Goal: Task Accomplishment & Management: Complete application form

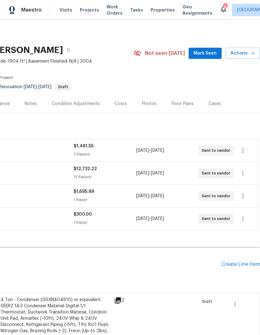
scroll to position [0, 92]
click at [210, 53] on span "Mark Seen" at bounding box center [205, 54] width 23 height 8
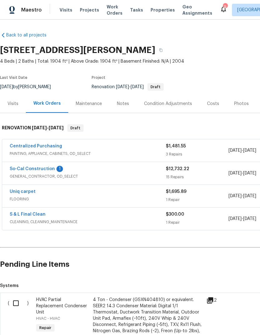
scroll to position [0, 0]
click at [210, 104] on div "Costs" at bounding box center [213, 104] width 12 height 6
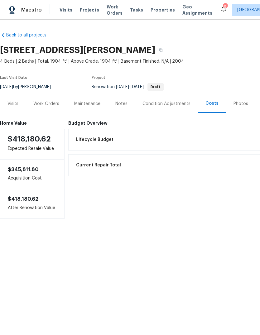
click at [46, 106] on div "Work Orders" at bounding box center [46, 104] width 26 height 6
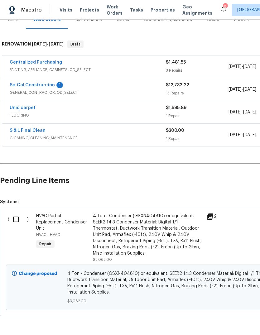
scroll to position [84, 0]
click at [45, 85] on link "So-Cal Construction" at bounding box center [32, 85] width 45 height 4
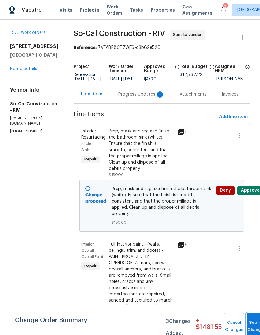
click at [252, 326] on span "Submit Changes" at bounding box center [257, 326] width 14 height 14
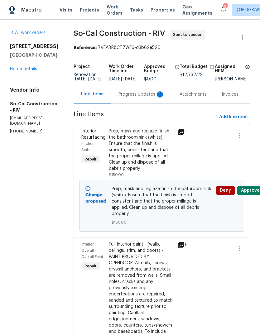
click at [137, 98] on div "Progress Updates 1" at bounding box center [141, 94] width 46 height 6
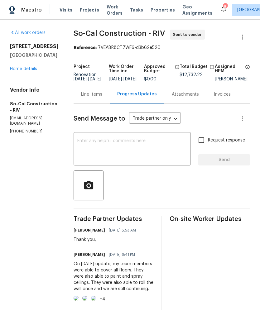
click at [31, 70] on link "Home details" at bounding box center [23, 69] width 27 height 4
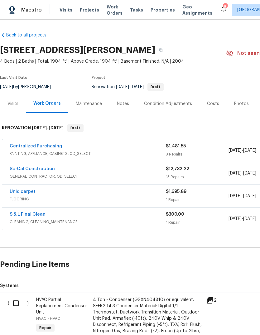
click at [42, 169] on link "So-Cal Construction" at bounding box center [32, 169] width 45 height 4
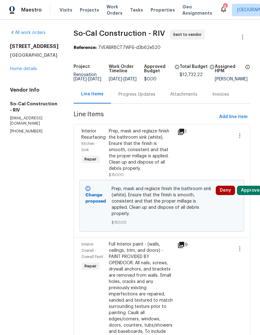
click at [251, 195] on button "Approve" at bounding box center [250, 190] width 27 height 9
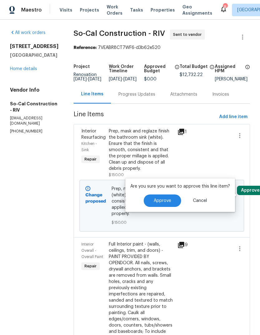
click at [165, 196] on button "Approve" at bounding box center [162, 201] width 37 height 12
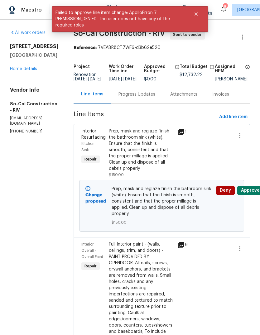
click at [22, 67] on link "Home details" at bounding box center [23, 69] width 27 height 4
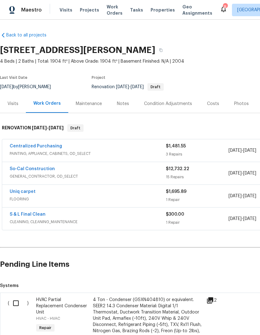
click at [37, 167] on link "So-Cal Construction" at bounding box center [32, 169] width 45 height 4
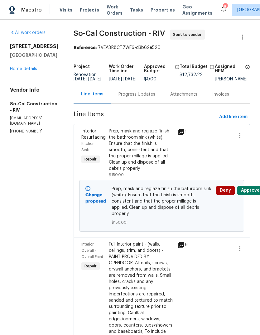
click at [34, 70] on link "Home details" at bounding box center [23, 69] width 27 height 4
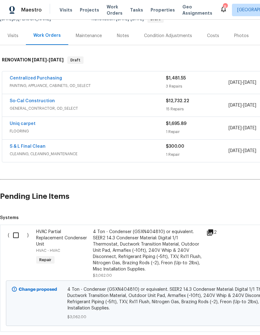
scroll to position [68, 0]
click at [126, 255] on div "4 Ton - Condenser (GSXN404810) or equivalent. SEER2 14.3 Condenser Material: Di…" at bounding box center [148, 251] width 110 height 44
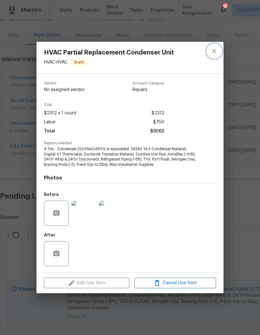
click at [215, 51] on icon "close" at bounding box center [213, 50] width 7 height 7
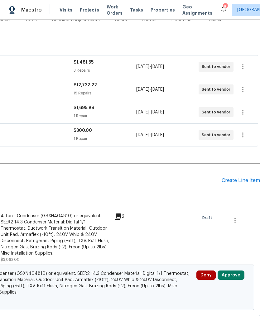
scroll to position [84, 92]
click at [235, 221] on icon "button" at bounding box center [234, 220] width 7 height 7
click at [244, 219] on li "Cancel" at bounding box center [240, 220] width 24 height 10
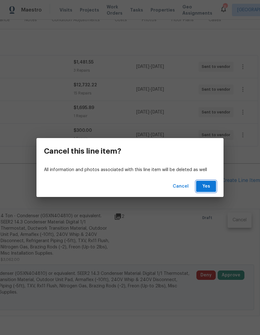
click at [208, 187] on span "Yes" at bounding box center [206, 187] width 10 height 8
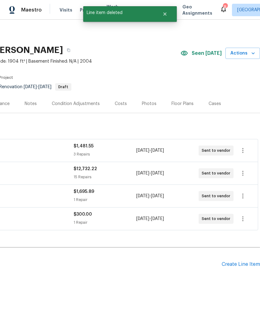
scroll to position [0, 92]
click at [123, 99] on div "Costs" at bounding box center [120, 103] width 27 height 18
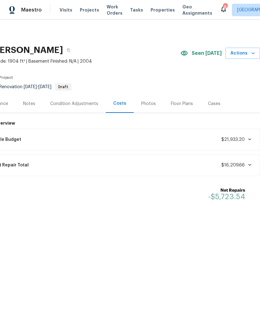
scroll to position [0, 92]
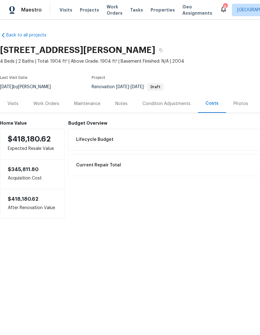
click at [48, 104] on div "Work Orders" at bounding box center [46, 104] width 26 height 6
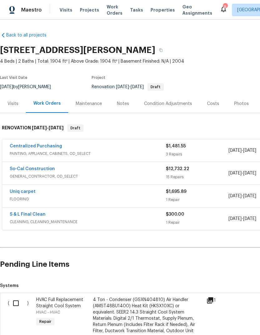
click at [16, 302] on input "checkbox" at bounding box center [18, 303] width 18 height 13
checkbox input "true"
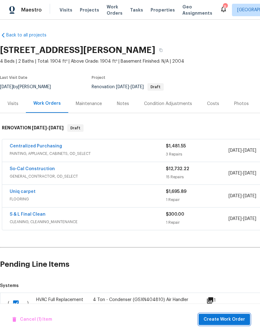
click at [218, 319] on span "Create Work Order" at bounding box center [224, 320] width 41 height 8
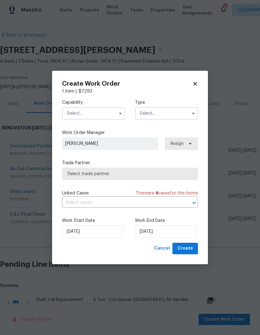
click at [112, 114] on input "text" at bounding box center [93, 113] width 63 height 12
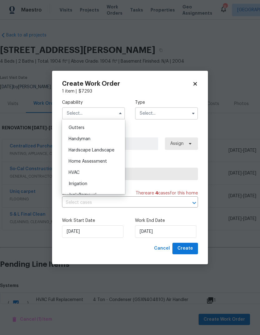
scroll to position [330, 0]
click at [79, 171] on span "HVAC" at bounding box center [74, 173] width 11 height 4
type input "HVAC"
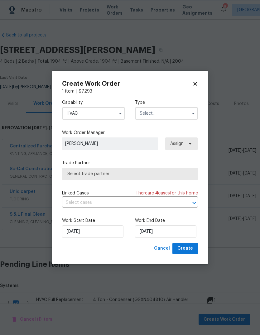
click at [173, 114] on input "text" at bounding box center [166, 113] width 63 height 12
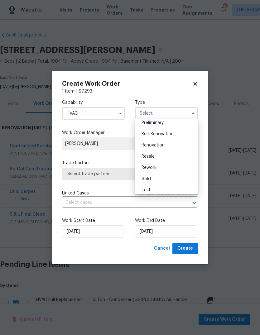
scroll to position [138, 0]
click at [156, 146] on span "Renovation" at bounding box center [153, 146] width 23 height 4
type input "Renovation"
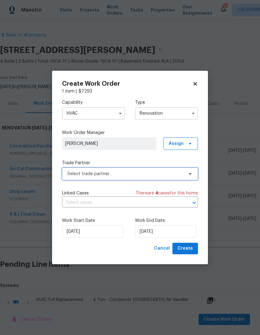
click at [186, 176] on span "Select trade partner" at bounding box center [130, 174] width 136 height 12
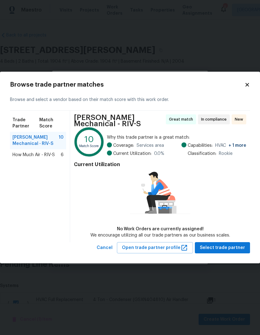
click at [39, 156] on span "How Much Air - RIV-S" at bounding box center [33, 155] width 42 height 6
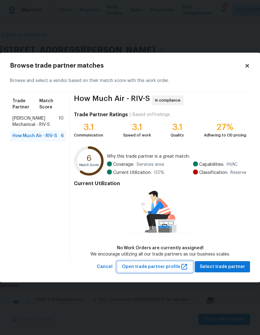
click at [159, 263] on span "Open trade partner profile" at bounding box center [155, 267] width 66 height 8
click at [248, 60] on div "Browse trade partner matches Browse and select a vendor based on their match sc…" at bounding box center [130, 168] width 260 height 230
click at [246, 65] on icon at bounding box center [246, 65] width 3 height 3
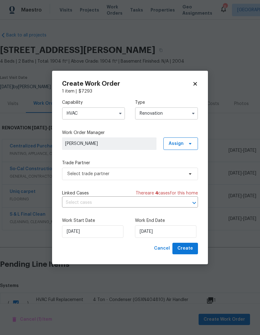
click at [115, 110] on input "HVAC" at bounding box center [93, 113] width 63 height 12
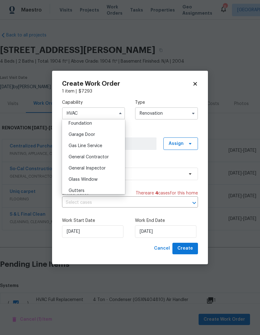
scroll to position [270, 0]
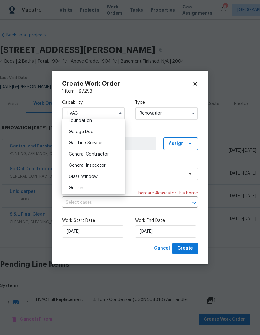
click at [101, 157] on div "General Contractor" at bounding box center [94, 154] width 60 height 11
type input "General Contractor"
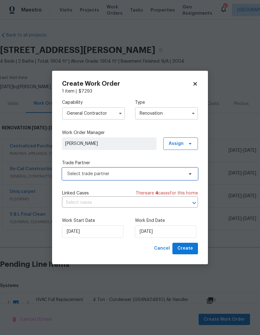
click at [191, 172] on icon at bounding box center [190, 174] width 5 height 5
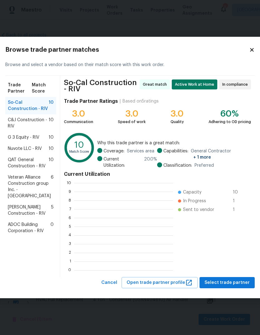
scroll to position [87, 99]
click at [249, 53] on icon at bounding box center [252, 50] width 6 height 6
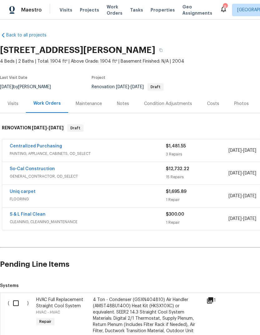
click at [198, 85] on div "Renovation 8/27/2025 - 9/4/2025 Draft" at bounding box center [152, 86] width 120 height 7
click at [16, 308] on input "checkbox" at bounding box center [18, 303] width 18 height 13
checkbox input "true"
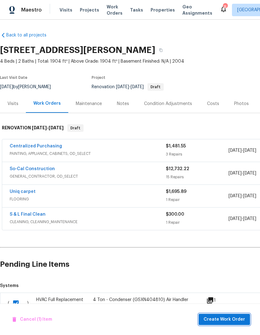
click at [223, 325] on button "Create Work Order" at bounding box center [224, 320] width 51 height 12
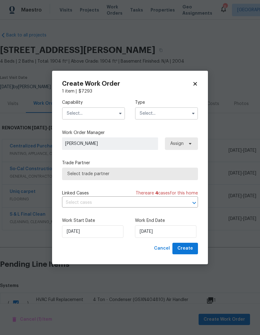
click at [111, 112] on input "text" at bounding box center [93, 113] width 63 height 12
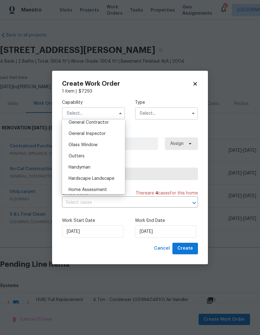
scroll to position [302, 0]
click at [85, 171] on div "Handyman" at bounding box center [94, 167] width 60 height 11
type input "Handyman"
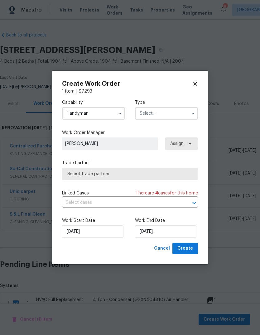
click at [195, 113] on icon "button" at bounding box center [193, 113] width 5 height 5
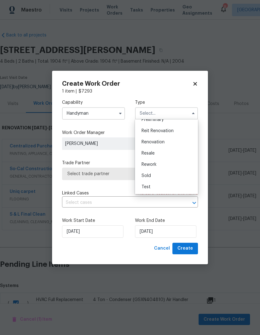
scroll to position [142, 0]
click at [158, 143] on span "Renovation" at bounding box center [153, 142] width 23 height 4
type input "Renovation"
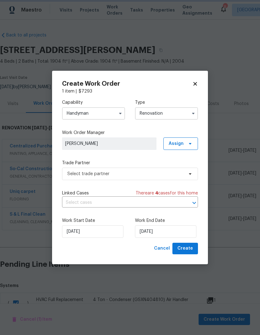
scroll to position [0, 0]
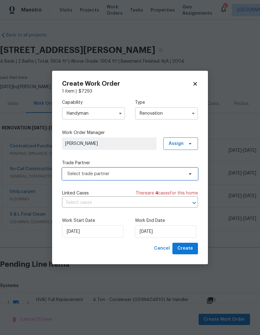
click at [132, 174] on span "Select trade partner" at bounding box center [125, 174] width 116 height 6
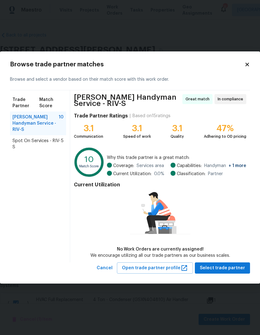
click at [246, 64] on icon at bounding box center [246, 64] width 3 height 3
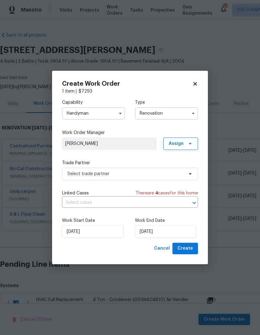
click at [115, 112] on input "Handyman" at bounding box center [93, 113] width 63 height 12
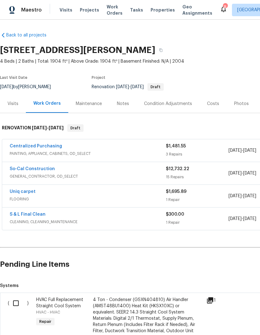
click at [20, 298] on input "checkbox" at bounding box center [18, 303] width 18 height 13
checkbox input "true"
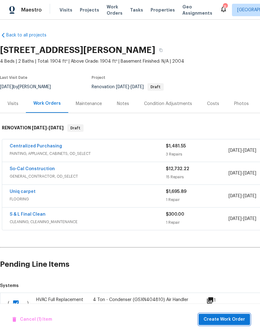
click at [220, 317] on span "Create Work Order" at bounding box center [224, 320] width 41 height 8
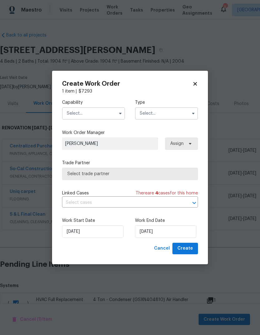
click at [101, 112] on input "text" at bounding box center [93, 113] width 63 height 12
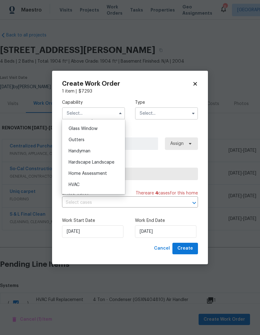
scroll to position [318, 0]
click at [83, 183] on div "HVAC" at bounding box center [94, 185] width 60 height 11
type input "HVAC"
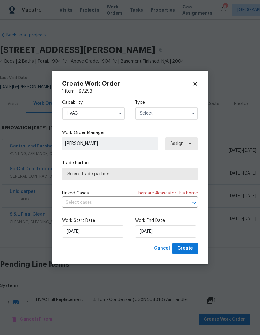
click at [171, 113] on input "text" at bounding box center [166, 113] width 63 height 12
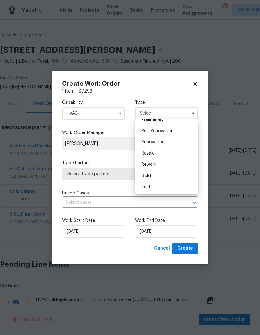
scroll to position [142, 0]
click at [160, 146] on div "Renovation" at bounding box center [167, 142] width 60 height 11
type input "Renovation"
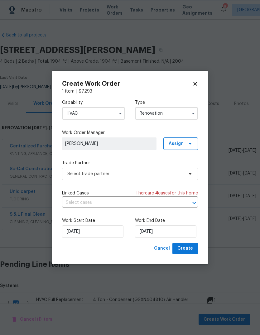
scroll to position [0, 0]
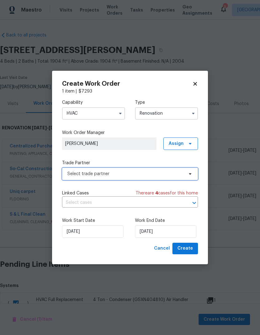
click at [185, 176] on span "Select trade partner" at bounding box center [130, 174] width 136 height 12
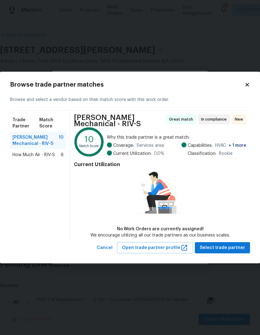
click at [247, 84] on icon at bounding box center [247, 85] width 6 height 6
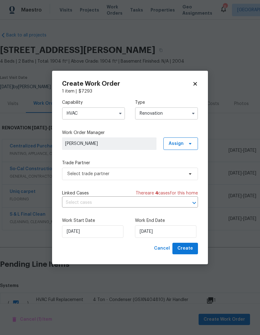
click at [191, 92] on div "1 item | $ 7293" at bounding box center [130, 91] width 136 height 6
click at [196, 86] on icon at bounding box center [195, 84] width 6 height 6
checkbox input "false"
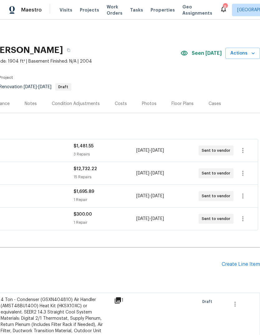
scroll to position [0, 92]
click at [121, 108] on div "Costs" at bounding box center [120, 103] width 27 height 18
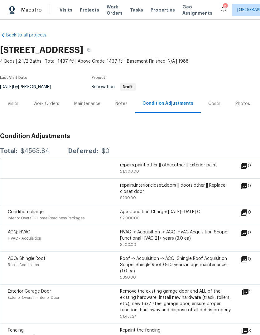
click at [130, 9] on span "Tasks" at bounding box center [136, 10] width 13 height 4
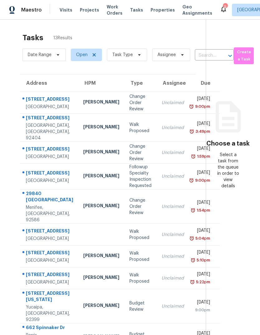
click at [90, 7] on span "Projects" at bounding box center [89, 10] width 19 height 6
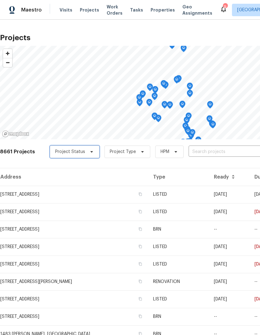
click at [87, 153] on span at bounding box center [90, 151] width 7 height 5
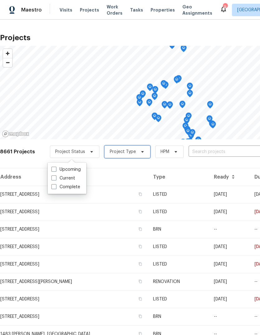
click at [127, 152] on span "Project Type" at bounding box center [123, 152] width 26 height 6
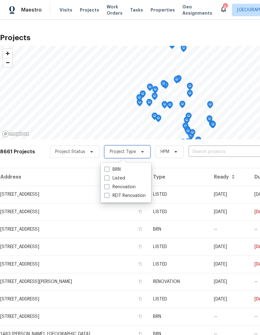
click at [132, 153] on span "Project Type" at bounding box center [127, 152] width 46 height 12
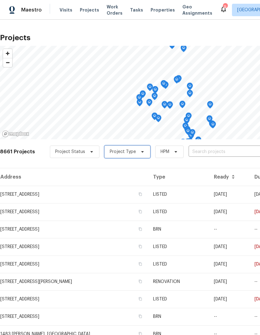
click at [133, 152] on span "Project Type" at bounding box center [127, 152] width 46 height 12
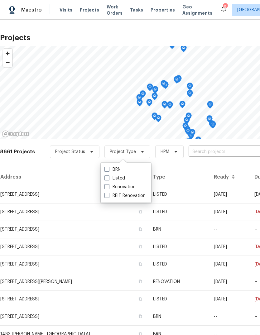
click at [108, 188] on span at bounding box center [106, 186] width 5 height 5
click at [108, 188] on input "Renovation" at bounding box center [106, 186] width 4 height 4
checkbox input "true"
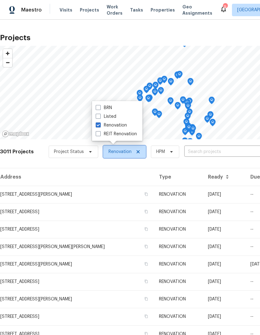
click at [131, 157] on span "Renovation" at bounding box center [124, 152] width 43 height 12
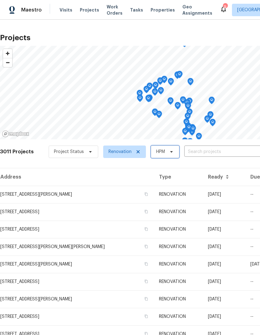
click at [170, 152] on icon at bounding box center [171, 152] width 2 height 2
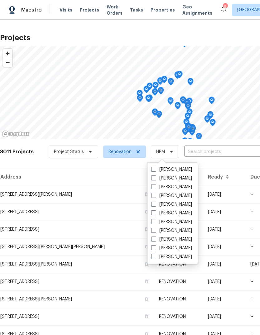
scroll to position [20, 0]
click at [124, 168] on th "Address" at bounding box center [77, 176] width 154 height 17
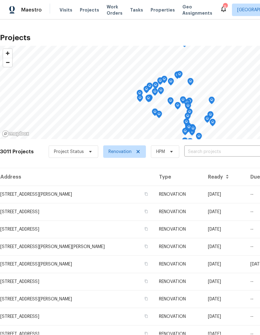
scroll to position [20, 0]
click at [140, 146] on span "Renovation" at bounding box center [124, 152] width 43 height 12
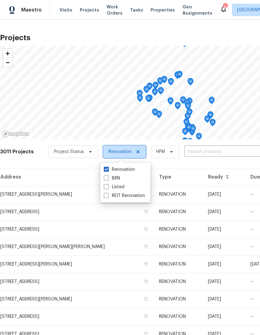
click at [136, 149] on icon at bounding box center [138, 151] width 5 height 5
checkbox input "false"
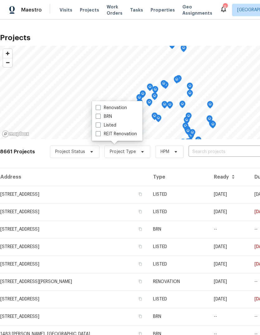
click at [180, 169] on th "Type" at bounding box center [178, 176] width 61 height 17
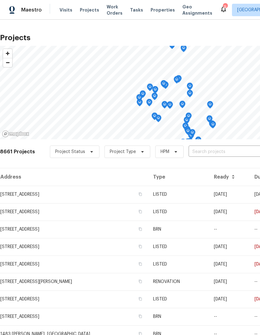
click at [107, 8] on span "Work Orders" at bounding box center [115, 10] width 16 height 12
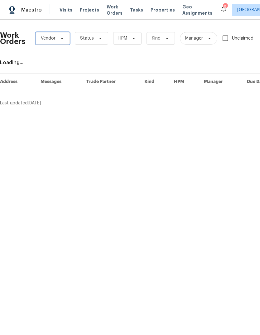
click at [59, 37] on span at bounding box center [61, 38] width 7 height 5
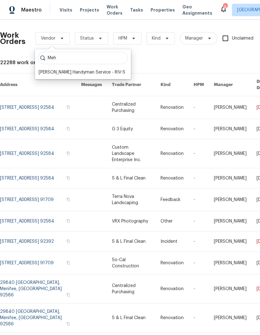
type input "Meh"
click at [74, 72] on div "[PERSON_NAME] Handyman Service - RIV-S" at bounding box center [82, 72] width 87 height 6
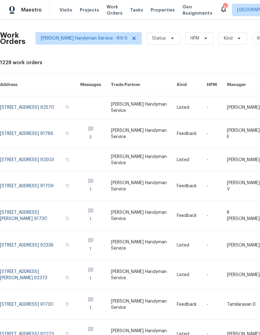
click at [146, 101] on link at bounding box center [144, 107] width 66 height 22
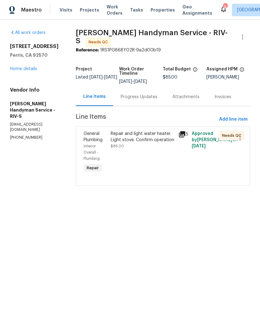
click at [19, 69] on link "Home details" at bounding box center [23, 69] width 27 height 4
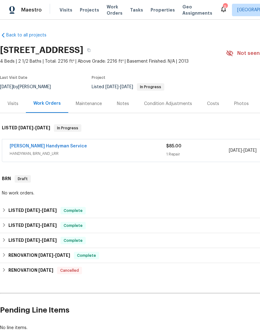
click at [26, 148] on link "[PERSON_NAME] Handyman Service" at bounding box center [48, 146] width 77 height 4
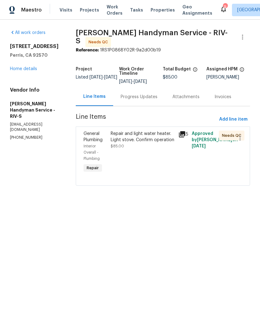
click at [24, 70] on link "Home details" at bounding box center [23, 69] width 27 height 4
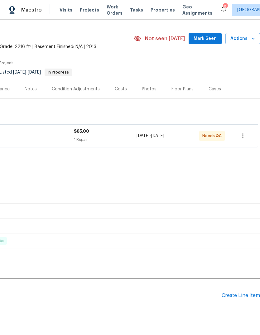
scroll to position [15, 92]
click at [246, 136] on icon "button" at bounding box center [242, 135] width 7 height 7
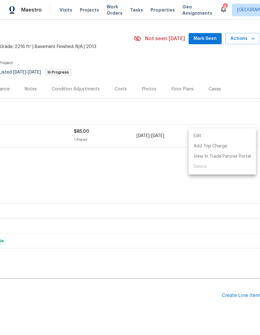
click at [121, 176] on div at bounding box center [130, 167] width 260 height 335
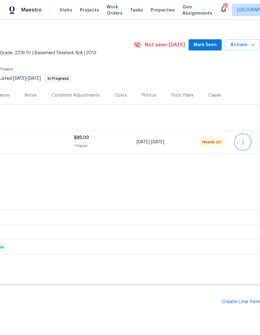
scroll to position [9, 92]
click at [244, 144] on icon "button" at bounding box center [242, 141] width 7 height 7
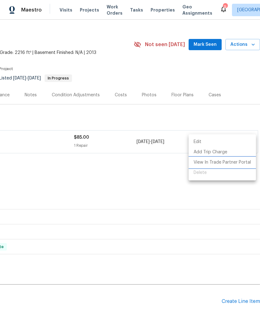
click at [224, 162] on li "View In Trade Partner Portal" at bounding box center [222, 162] width 67 height 10
click at [218, 164] on li "View In Trade Partner Portal" at bounding box center [222, 162] width 67 height 10
click at [205, 46] on div at bounding box center [130, 167] width 260 height 335
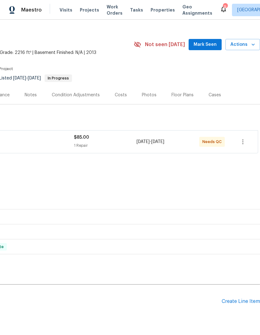
click at [208, 45] on span "Mark Seen" at bounding box center [205, 45] width 23 height 8
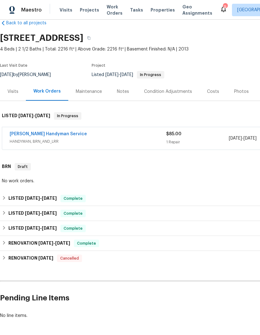
scroll to position [12, 0]
click at [110, 12] on span "Work Orders" at bounding box center [115, 10] width 16 height 12
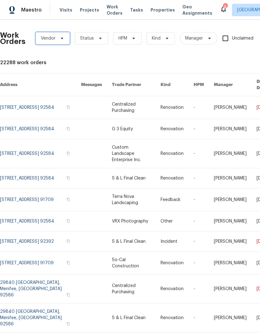
click at [57, 43] on span "Vendor" at bounding box center [53, 38] width 34 height 12
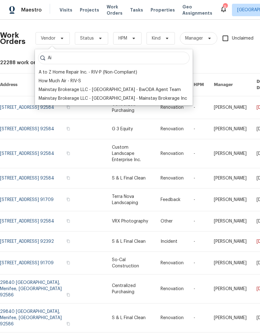
type input "A"
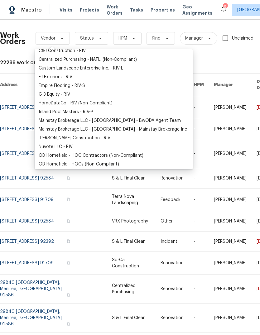
scroll to position [55, 0]
